Goal: Information Seeking & Learning: Learn about a topic

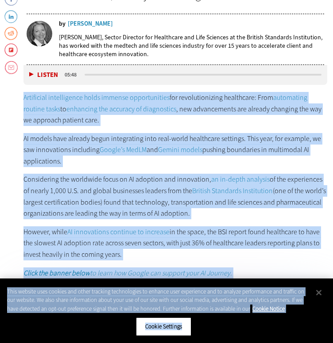
scroll to position [517, 0]
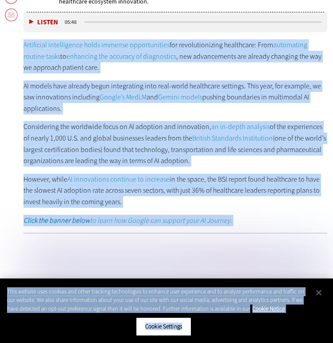
drag, startPoint x: 19, startPoint y: 121, endPoint x: 173, endPoint y: 200, distance: 173.6
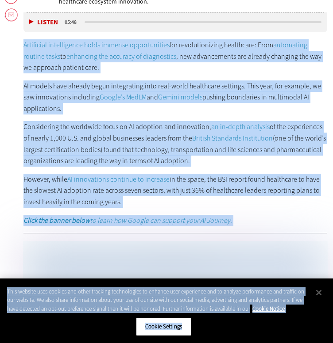
copy div "Loremipsum dolorsitamet conse adipisc elitseddoeius tem incididuntutlab etdolor…"
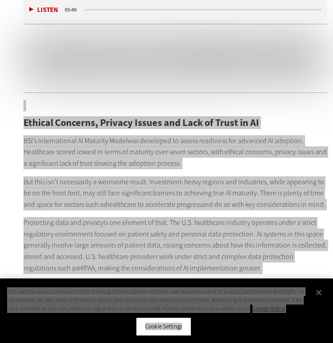
scroll to position [727, 0]
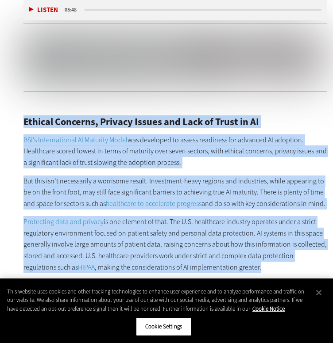
drag, startPoint x: 24, startPoint y: 117, endPoint x: 249, endPoint y: 267, distance: 269.8
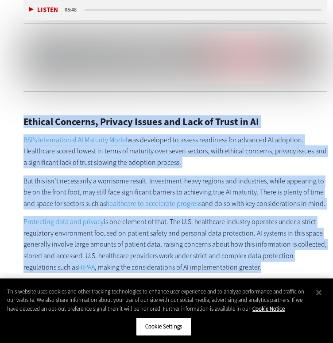
copy div "Loremip Dolorsit, Ametcon Adipis eli Sedd ei Tempo in UT LAB’e Doloremagnaal EN…"
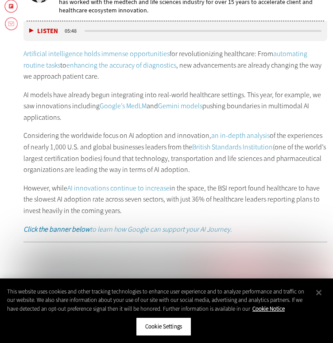
scroll to position [509, 0]
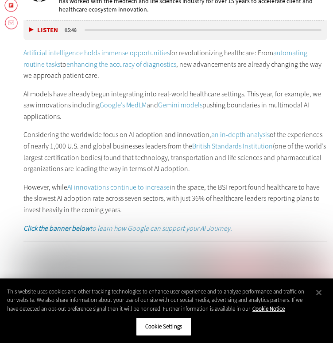
drag, startPoint x: 15, startPoint y: 46, endPoint x: 140, endPoint y: 210, distance: 205.8
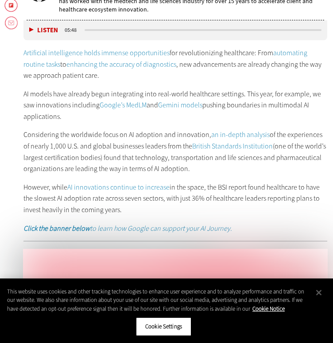
copy div "Loremipsum dolorsitamet conse adipisc elitseddoeius tem incididuntutlab etdolor…"
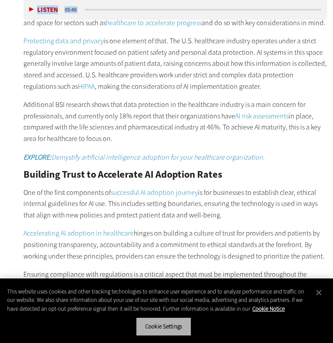
scroll to position [955, 0]
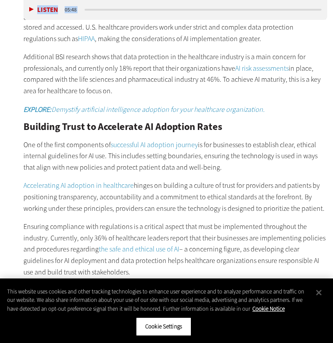
drag, startPoint x: 25, startPoint y: 79, endPoint x: 127, endPoint y: 272, distance: 218.4
click at [127, 272] on div "Ethical Concerns, Privacy Issues and Lack of Trust in AI BSI’s International AI…" at bounding box center [174, 196] width 303 height 652
copy div "Loremip Dolorsit, Ametcon Adipis eli Sedd ei Tempo in UT LAB’e Doloremagnaal EN…"
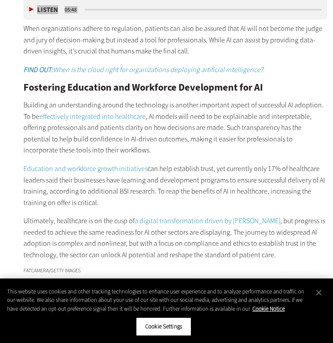
scroll to position [1217, 0]
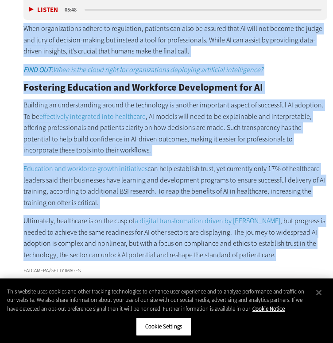
drag, startPoint x: 24, startPoint y: 28, endPoint x: 234, endPoint y: 256, distance: 310.5
copy div "Lore ipsumdolorsit ametco ad elitseddoe, temporin utl etdo ma aliquae admi VE q…"
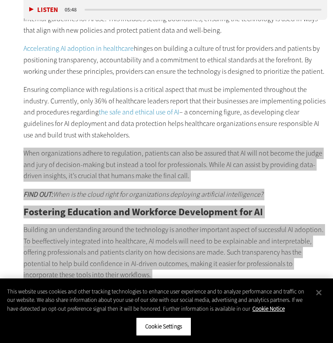
scroll to position [1114, 0]
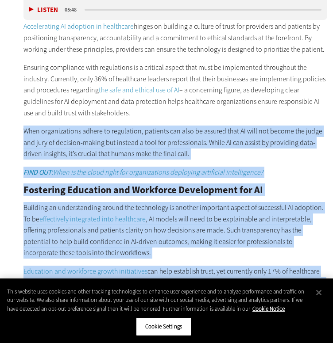
drag, startPoint x: 23, startPoint y: 129, endPoint x: 260, endPoint y: 266, distance: 273.8
click at [265, 217] on p "Building an understanding around the technology is another important aspect of …" at bounding box center [174, 230] width 303 height 57
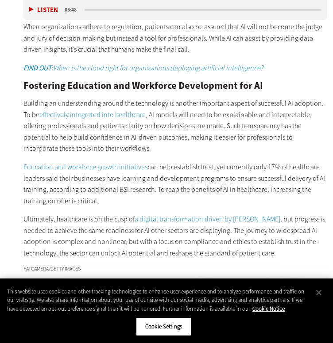
scroll to position [1220, 0]
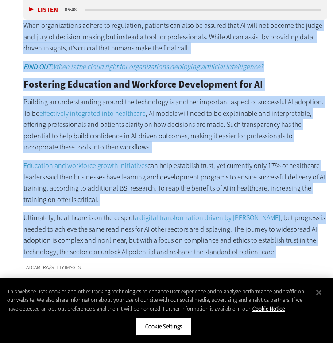
drag, startPoint x: 21, startPoint y: 27, endPoint x: 233, endPoint y: 249, distance: 306.5
copy div "Lore ipsumdolorsit ametco ad elitseddoe, temporin utl etdo ma aliquae admi VE q…"
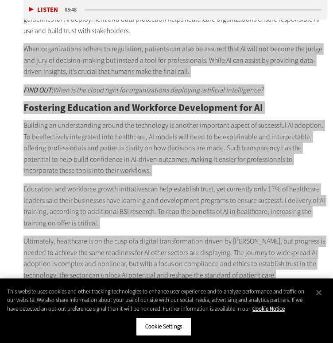
scroll to position [1177, 0]
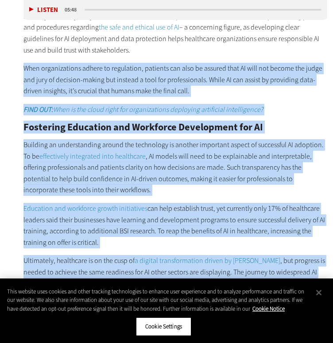
click at [273, 113] on p "FIND OUT: When is the cloud right for organizations deploying artificial intell…" at bounding box center [174, 109] width 303 height 11
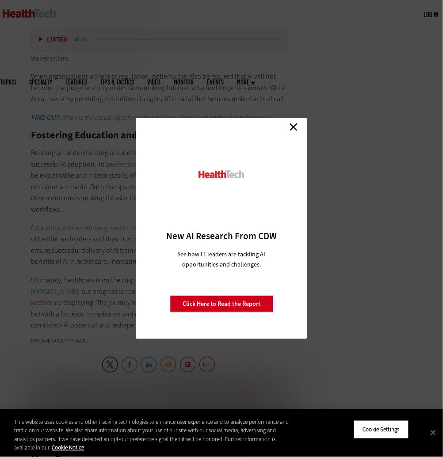
scroll to position [0, 0]
drag, startPoint x: 284, startPoint y: 15, endPoint x: 105, endPoint y: 73, distance: 187.8
click at [105, 73] on div "Close New AI Research From CDW See how IT leaders are tackling AI opportunities…" at bounding box center [221, 228] width 443 height 457
click at [291, 130] on link "Close" at bounding box center [293, 126] width 13 height 13
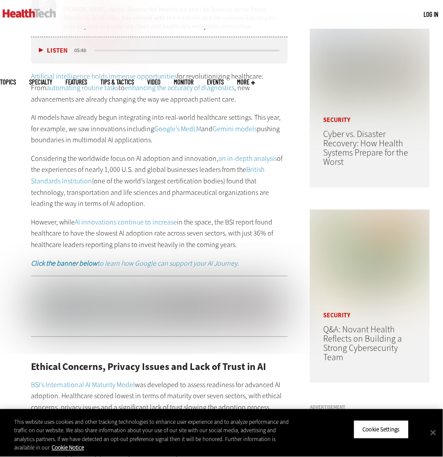
scroll to position [432, 0]
drag, startPoint x: 23, startPoint y: 77, endPoint x: 244, endPoint y: 246, distance: 277.9
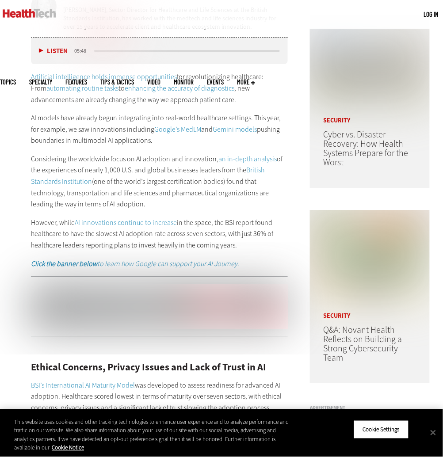
copy div "Loremipsum dolorsitamet conse adipisc elitseddoeius tem incididuntutlab etdolor…"
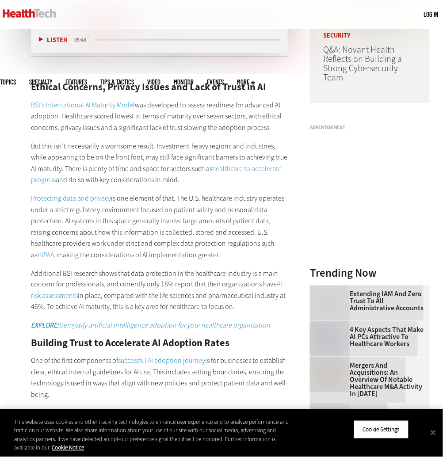
scroll to position [717, 0]
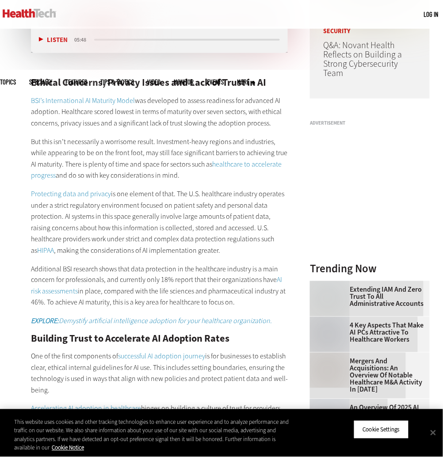
drag, startPoint x: 30, startPoint y: 82, endPoint x: 242, endPoint y: 304, distance: 307.1
click at [242, 304] on article "[DATE] Twitter Facebook LinkedIn Reddit Flipboard Email Management Addressing T…" at bounding box center [150, 338] width 275 height 1577
copy div "Loremip Dolorsit, Ametcon Adipis eli Sedd ei Tempo in UT LAB’e Doloremagnaal EN…"
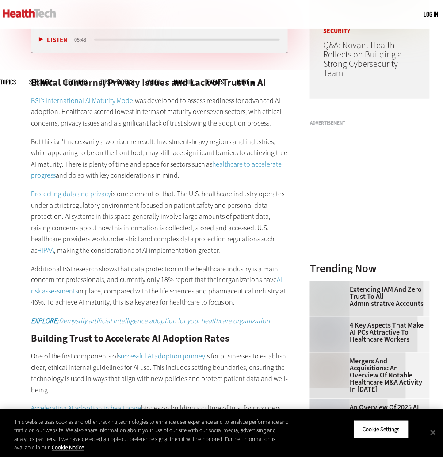
scroll to position [993, 0]
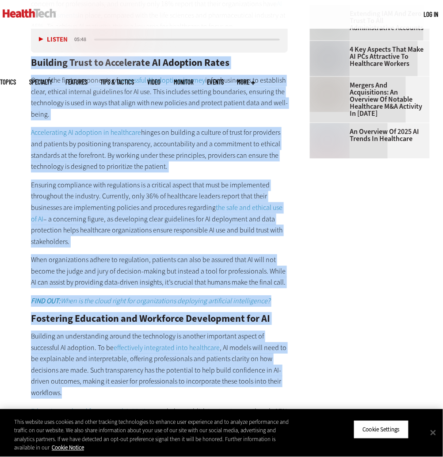
drag, startPoint x: 23, startPoint y: 64, endPoint x: 97, endPoint y: 391, distance: 335.9
click at [97, 343] on article "[DATE] Twitter Facebook LinkedIn Reddit Flipboard Email Management Addressing T…" at bounding box center [150, 62] width 275 height 1577
copy div "Loremips Dolor si Ametconsec AD Elitsedd Eiusm Tem in utl etdol magnaaliqu en a…"
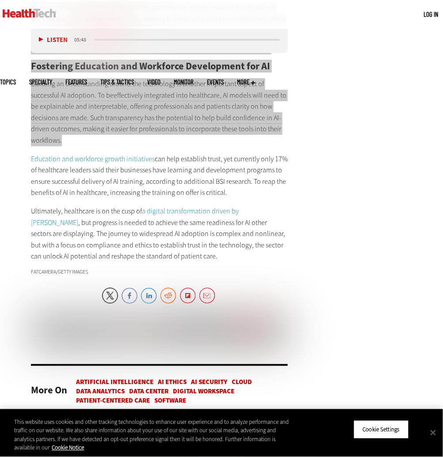
scroll to position [1254, 0]
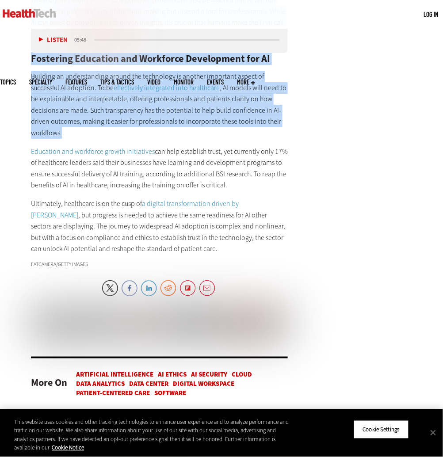
drag, startPoint x: 32, startPoint y: 145, endPoint x: 119, endPoint y: 246, distance: 132.9
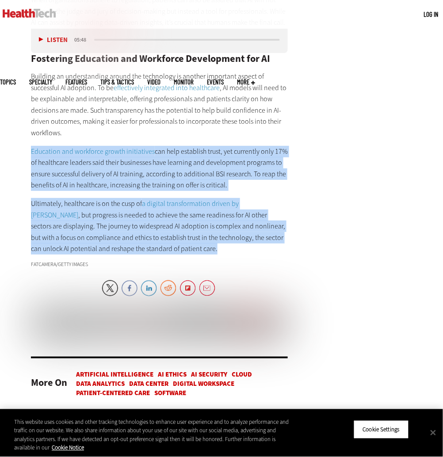
drag, startPoint x: 119, startPoint y: 246, endPoint x: 31, endPoint y: 151, distance: 129.2
copy div "Education and workforce growth initiatives can help establish trust, yet curren…"
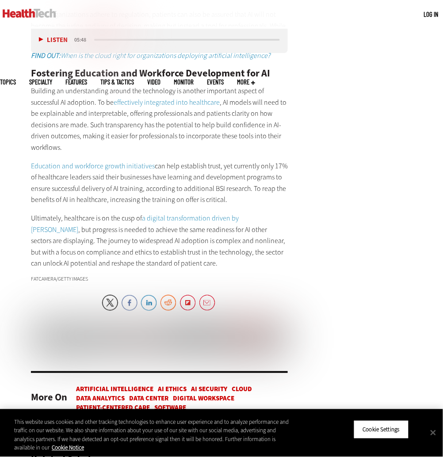
click at [255, 143] on p "Building an understanding around the technology is another important aspect of …" at bounding box center [159, 119] width 257 height 68
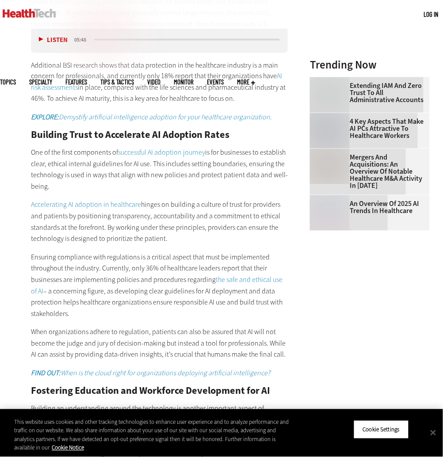
scroll to position [922, 0]
